Goal: Task Accomplishment & Management: Manage account settings

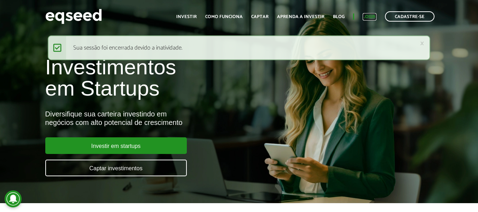
click at [366, 15] on link "Login" at bounding box center [370, 17] width 14 height 5
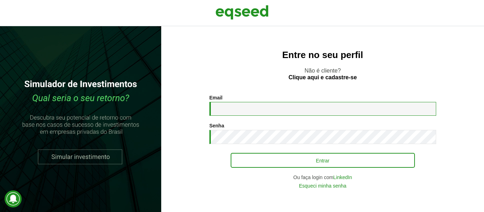
type input "**********"
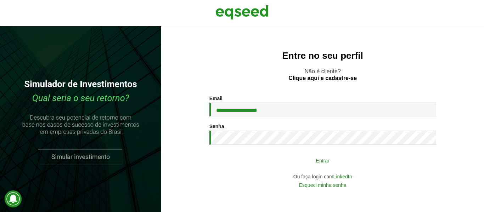
click at [319, 161] on button "Entrar" at bounding box center [322, 160] width 184 height 13
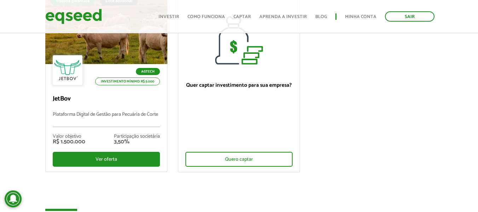
scroll to position [95, 0]
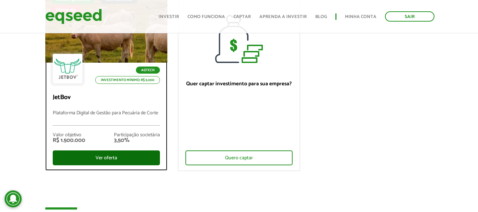
click at [121, 155] on div "Ver oferta" at bounding box center [106, 157] width 107 height 15
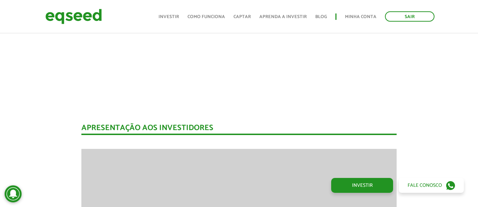
scroll to position [698, 0]
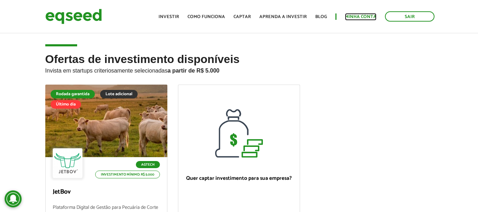
click at [364, 15] on link "Minha conta" at bounding box center [361, 17] width 32 height 5
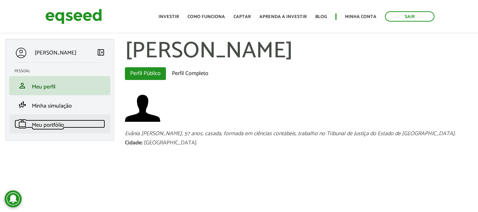
click at [55, 126] on span "Meu portfólio" at bounding box center [48, 125] width 32 height 10
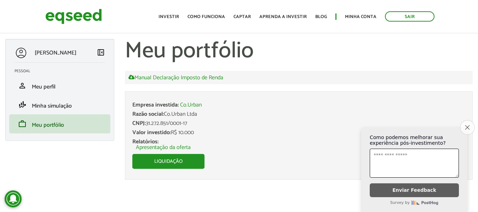
click at [466, 121] on button "Close survey" at bounding box center [467, 127] width 15 height 15
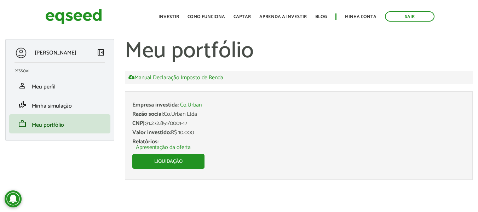
click at [172, 152] on li "Empresa investida: Co.Urban Razão social: Co.Urban Ltda CNPJ: 31.272.851/0001-1…" at bounding box center [299, 135] width 348 height 88
click at [173, 160] on link "Liquidação" at bounding box center [168, 161] width 72 height 15
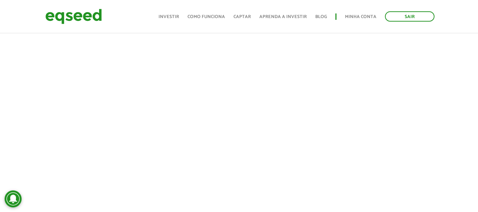
scroll to position [472, 0]
click at [351, 16] on link "Minha conta" at bounding box center [361, 17] width 32 height 5
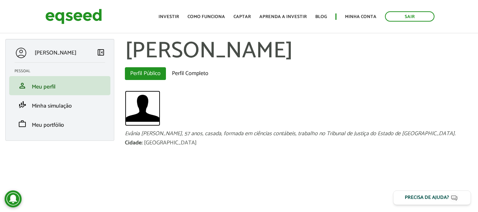
click at [147, 126] on img at bounding box center [142, 108] width 35 height 35
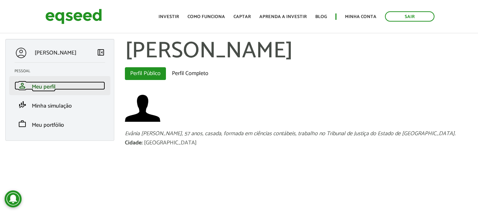
click at [38, 86] on span "Meu perfil" at bounding box center [44, 87] width 24 height 10
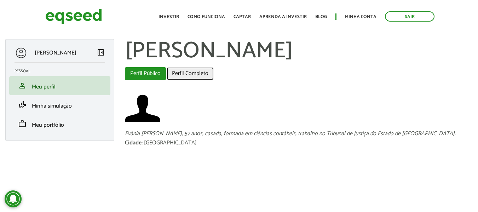
click at [193, 80] on link "Perfil Completo" at bounding box center [190, 73] width 47 height 13
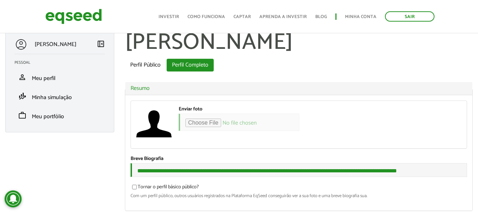
scroll to position [24, 0]
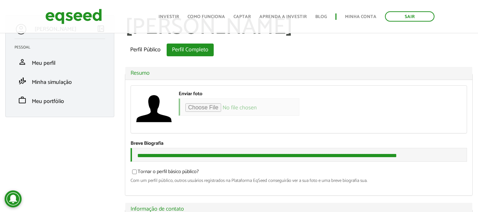
type input "**********"
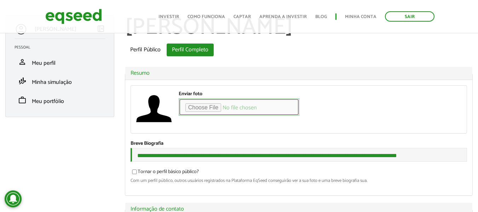
click at [222, 116] on input "Enviar foto" at bounding box center [239, 106] width 121 height 17
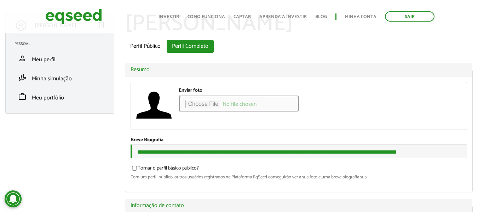
scroll to position [0, 0]
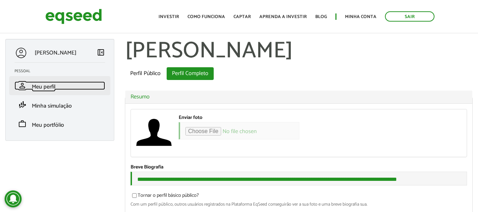
click at [42, 86] on span "Meu perfil" at bounding box center [44, 87] width 24 height 10
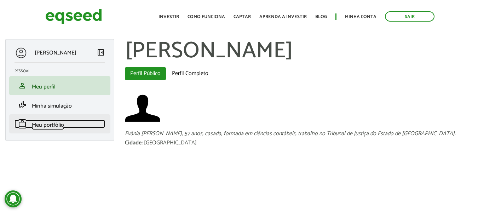
click at [42, 125] on span "Meu portfólio" at bounding box center [48, 125] width 32 height 10
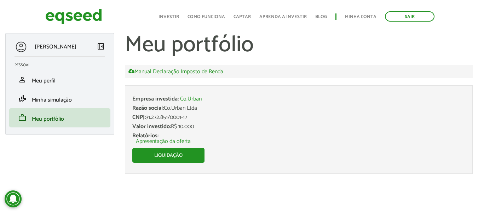
scroll to position [7, 0]
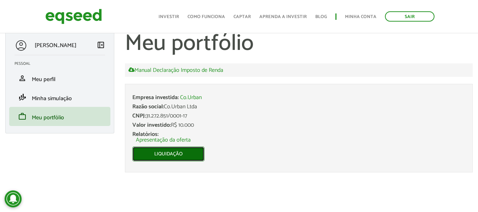
click at [163, 153] on link "Liquidação" at bounding box center [168, 154] width 72 height 15
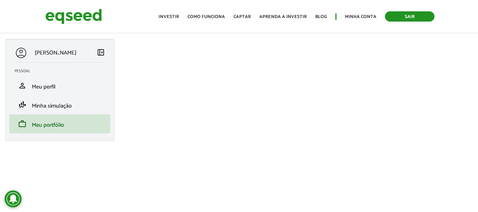
click at [414, 13] on link "Sair" at bounding box center [410, 16] width 50 height 10
